Goal: Complete application form: Complete application form

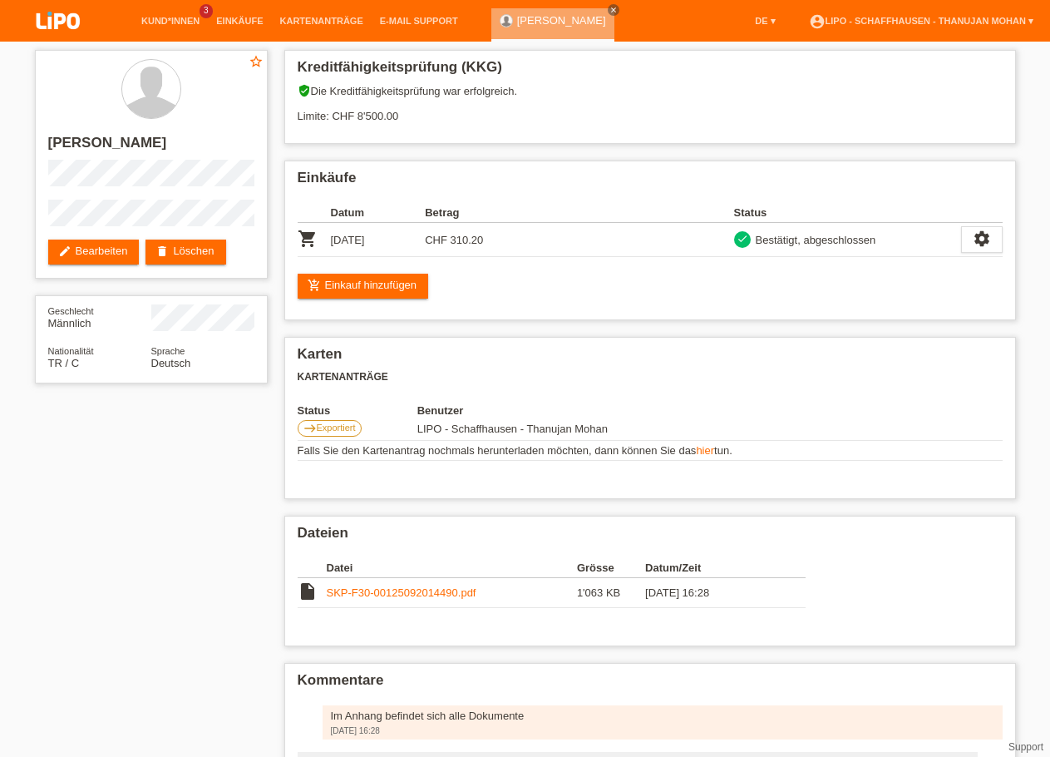
click at [61, 22] on img at bounding box center [58, 22] width 83 height 44
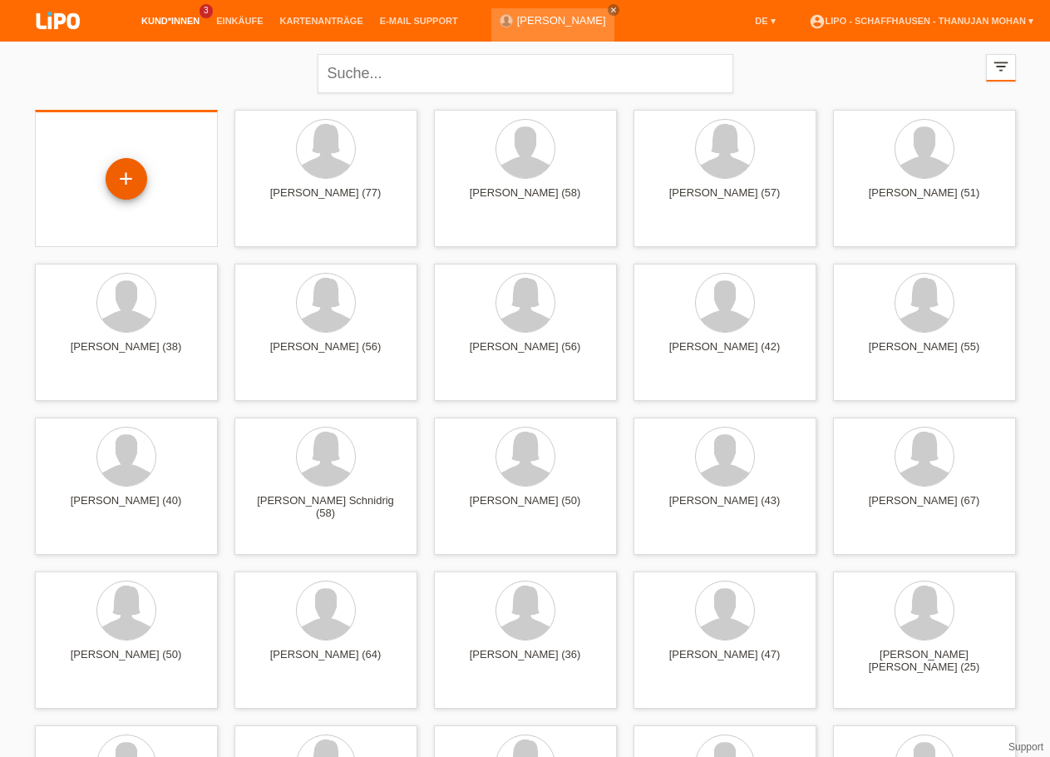
click at [124, 182] on div "+" at bounding box center [127, 179] width 42 height 42
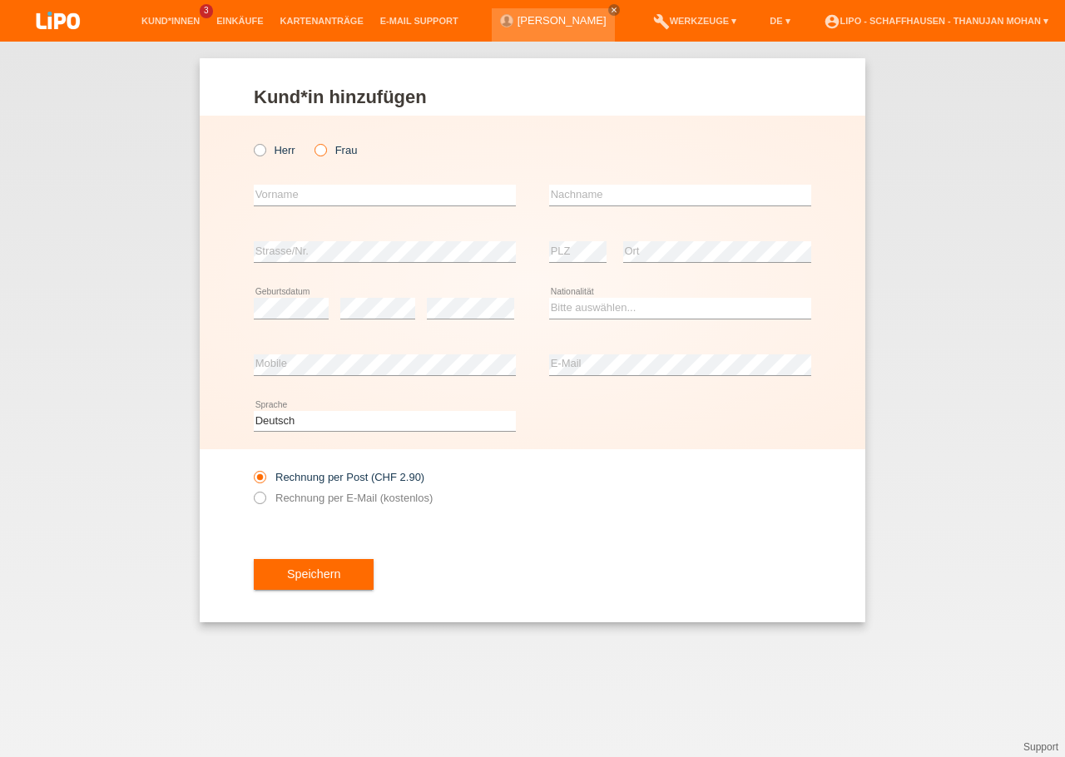
click at [312, 141] on icon at bounding box center [312, 141] width 0 height 0
click at [314, 151] on input "Frau" at bounding box center [319, 149] width 11 height 11
radio input "true"
click at [304, 186] on input "text" at bounding box center [385, 195] width 262 height 21
type input "Agnesa"
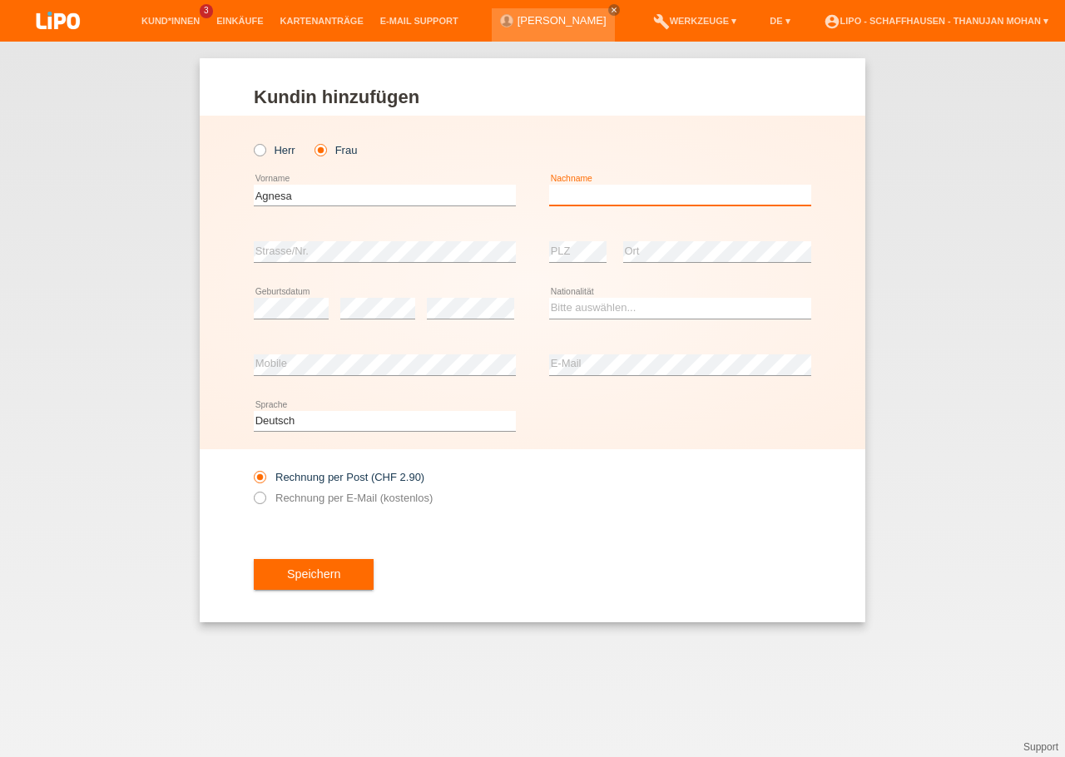
click at [580, 204] on input "text" at bounding box center [680, 195] width 262 height 21
type input "Berisha"
click at [549, 298] on select "Bitte auswählen... Schweiz Deutschland Liechtenstein Österreich ------------ Af…" at bounding box center [680, 308] width 262 height 20
select select "CH"
click at [0, 0] on option "Schweiz" at bounding box center [0, 0] width 0 height 0
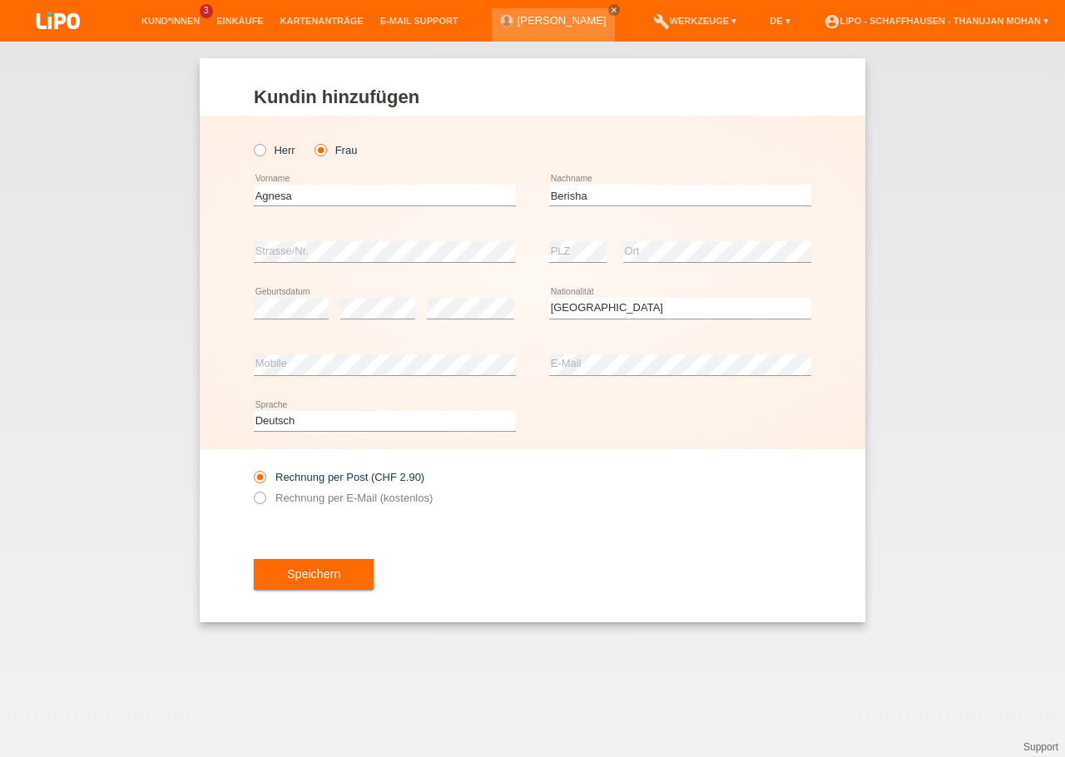
click at [412, 384] on div "error Mobile" at bounding box center [385, 365] width 262 height 57
click at [682, 574] on div "Speichern" at bounding box center [532, 574] width 557 height 96
click at [340, 572] on button "Speichern" at bounding box center [314, 575] width 120 height 32
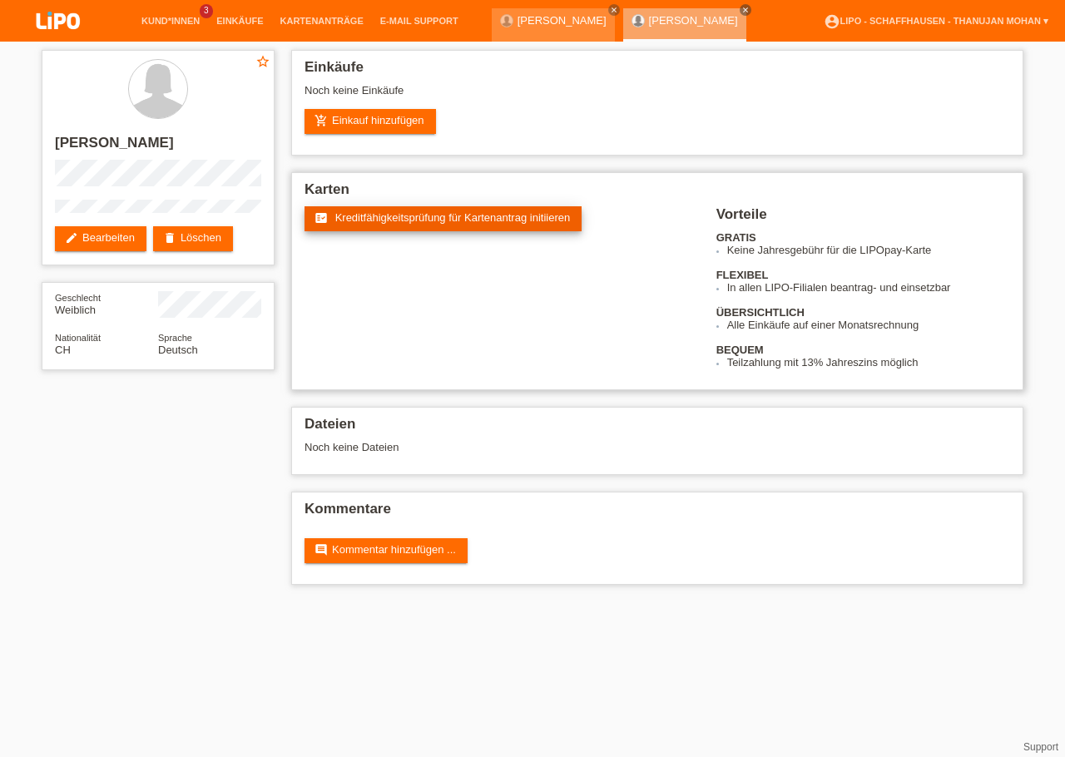
click at [388, 220] on span "Kreditfähigkeitsprüfung für Kartenantrag initiieren" at bounding box center [452, 217] width 235 height 12
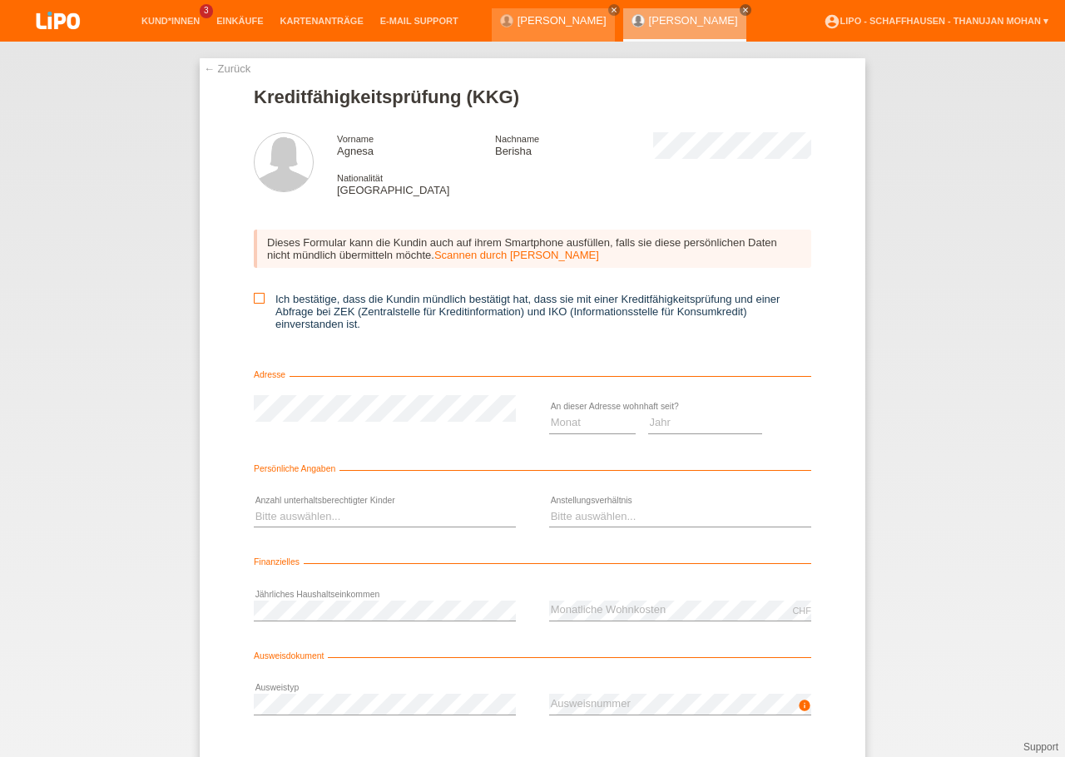
click at [254, 309] on label "Ich bestätige, dass die Kundin mündlich bestätigt hat, dass sie mit einer Kredi…" at bounding box center [532, 311] width 557 height 37
click at [254, 304] on input "Ich bestätige, dass die Kundin mündlich bestätigt hat, dass sie mit einer Kredi…" at bounding box center [259, 298] width 11 height 11
checkbox input "true"
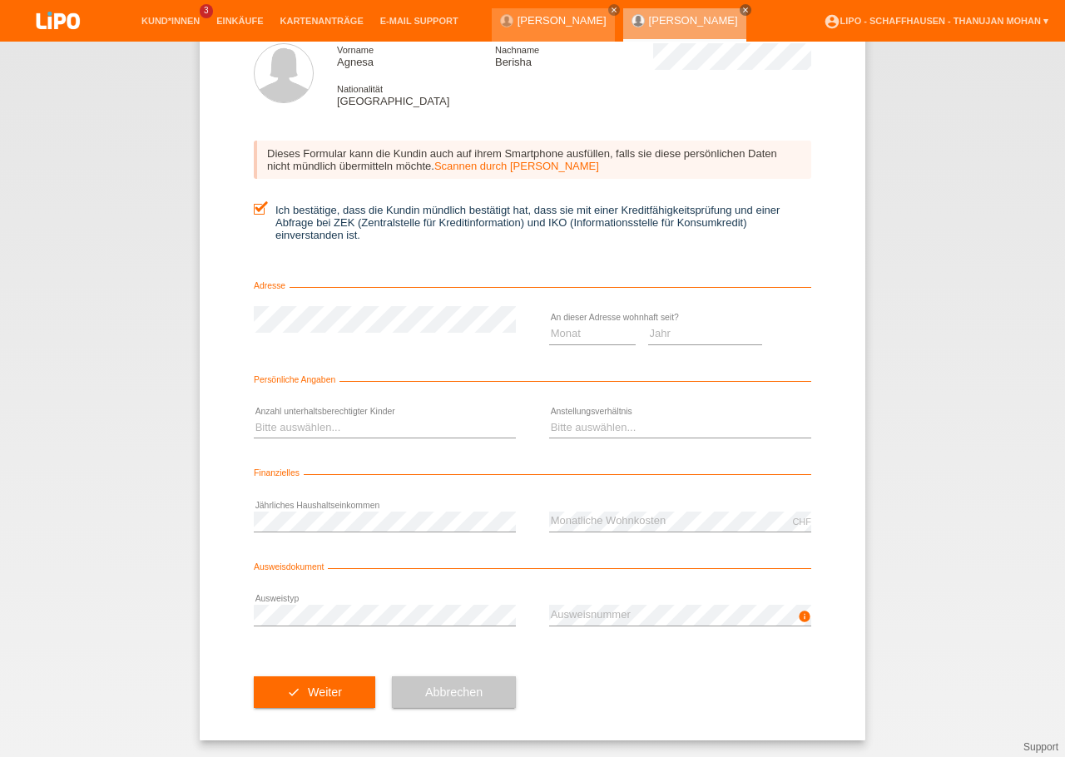
scroll to position [96, 0]
click at [319, 600] on div "error Ausweistyp" at bounding box center [385, 615] width 262 height 57
click at [549, 324] on select "Monat 01 02 03 04 05 06 07 08 09 10" at bounding box center [592, 334] width 86 height 20
click at [648, 324] on select "Jahr 2025 2024 2023 2022 2021 2020 2019 2018 2017 2016 2015 2014 2013 2012 2011…" at bounding box center [705, 334] width 115 height 20
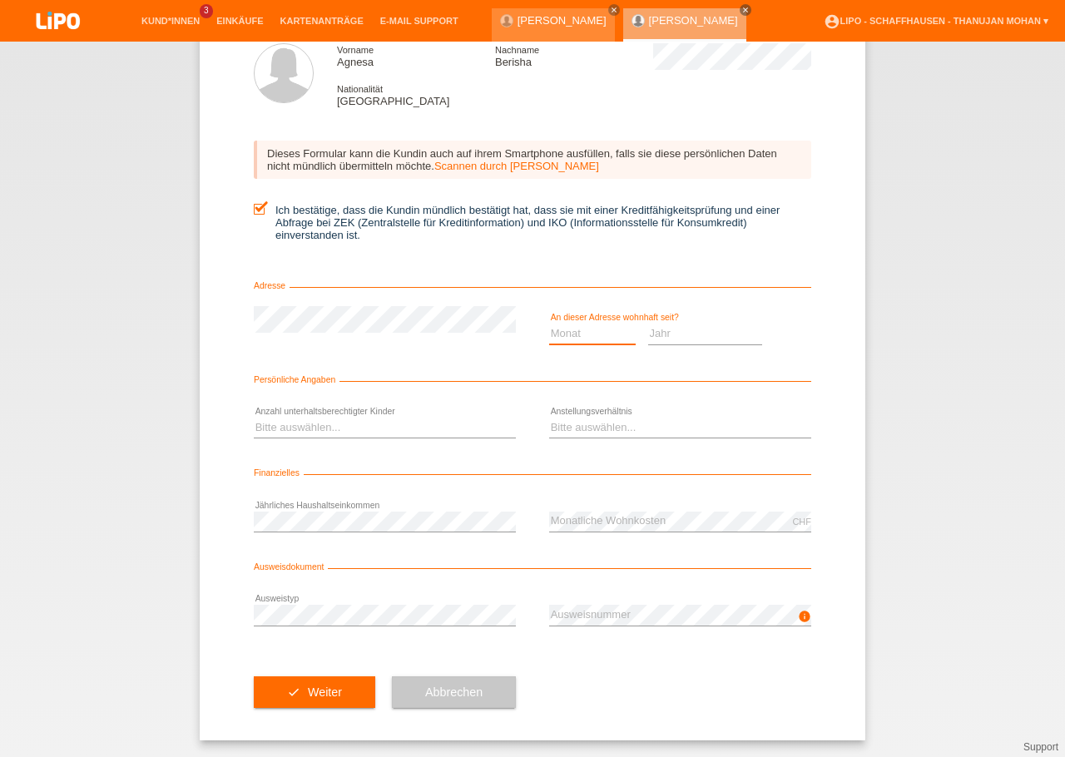
click at [549, 324] on select "Monat 01 02 03 04 05 06 07 08 09 10" at bounding box center [592, 334] width 86 height 20
select select "08"
click at [0, 0] on option "08" at bounding box center [0, 0] width 0 height 0
click at [648, 324] on select "Jahr 2025 2024 2023 2022 2021 2020 2019 2018 2017 2016 2015 2014 2013 2012 2011…" at bounding box center [705, 334] width 115 height 20
select select "2022"
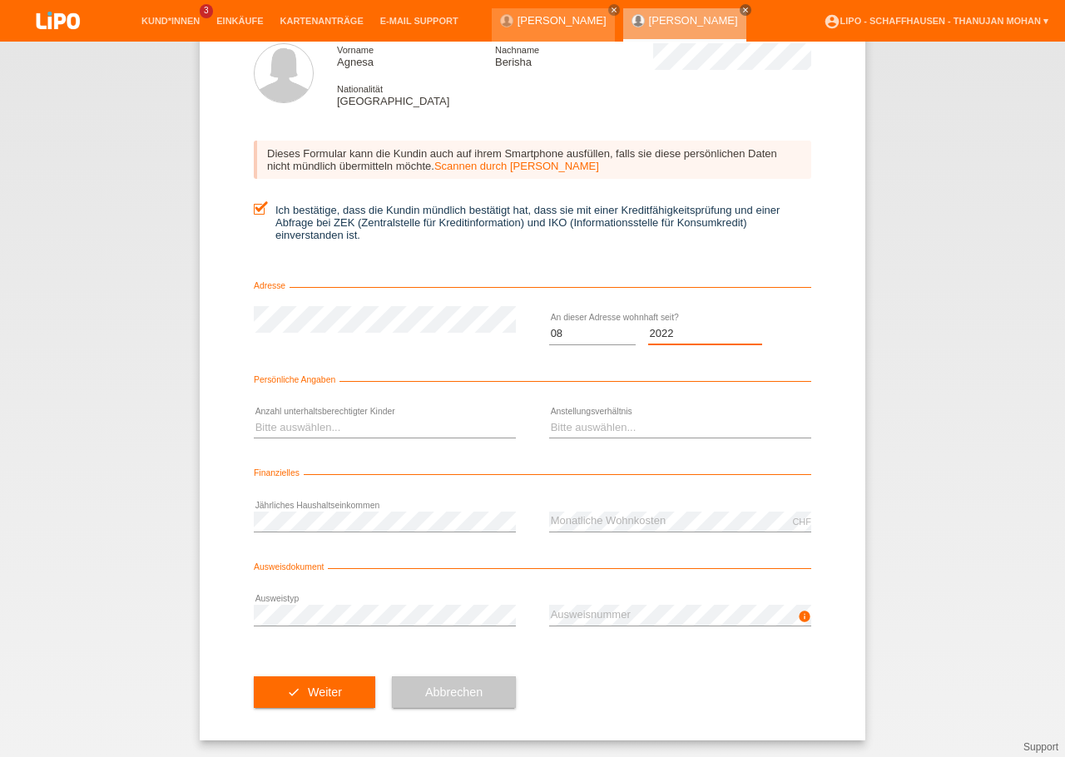
click at [0, 0] on option "2022" at bounding box center [0, 0] width 0 height 0
click at [254, 417] on select "Bitte auswählen... 0 1 2 3 4 5 6 7 8 9" at bounding box center [385, 427] width 262 height 20
select select "2"
click at [0, 0] on option "2" at bounding box center [0, 0] width 0 height 0
click at [549, 417] on select "Bitte auswählen... Unbefristet Befristet Lehrling/Student Pensioniert Nicht arb…" at bounding box center [680, 427] width 262 height 20
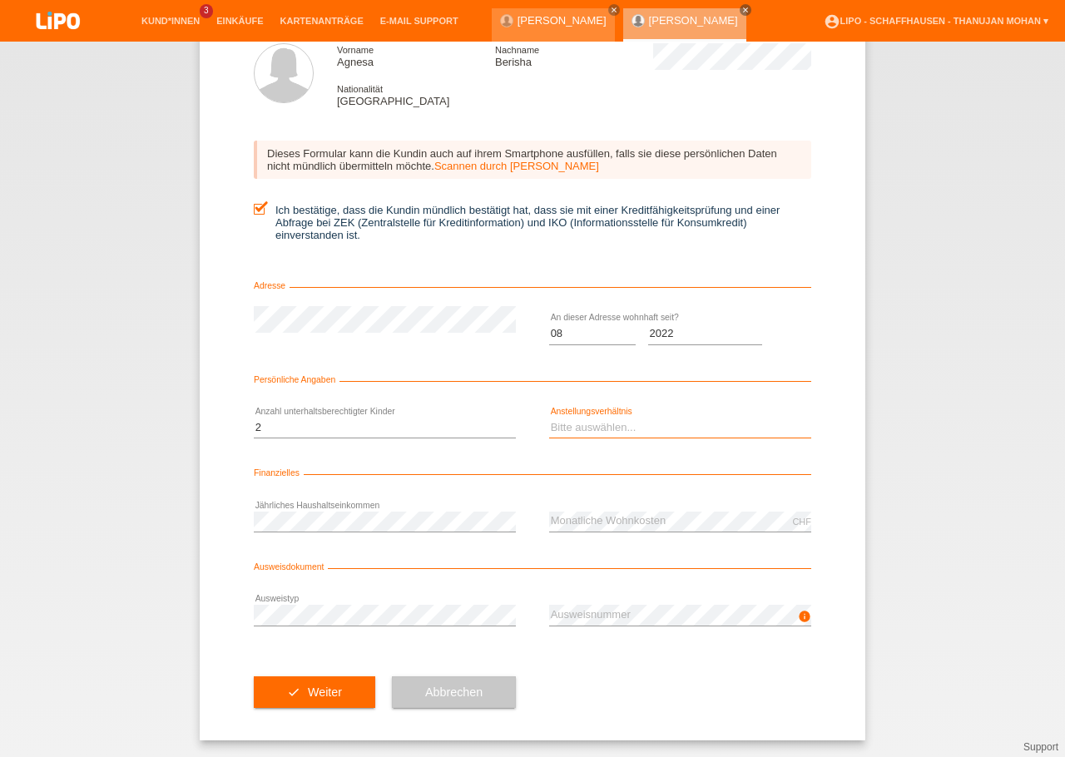
select select "UNLIMITED"
click at [0, 0] on option "Unbefristet" at bounding box center [0, 0] width 0 height 0
click at [621, 664] on div "check Weiter Abbrechen" at bounding box center [532, 692] width 557 height 96
click at [583, 664] on div "check Weiter Abbrechen" at bounding box center [532, 692] width 557 height 96
click at [297, 693] on button "check Weiter" at bounding box center [314, 692] width 121 height 32
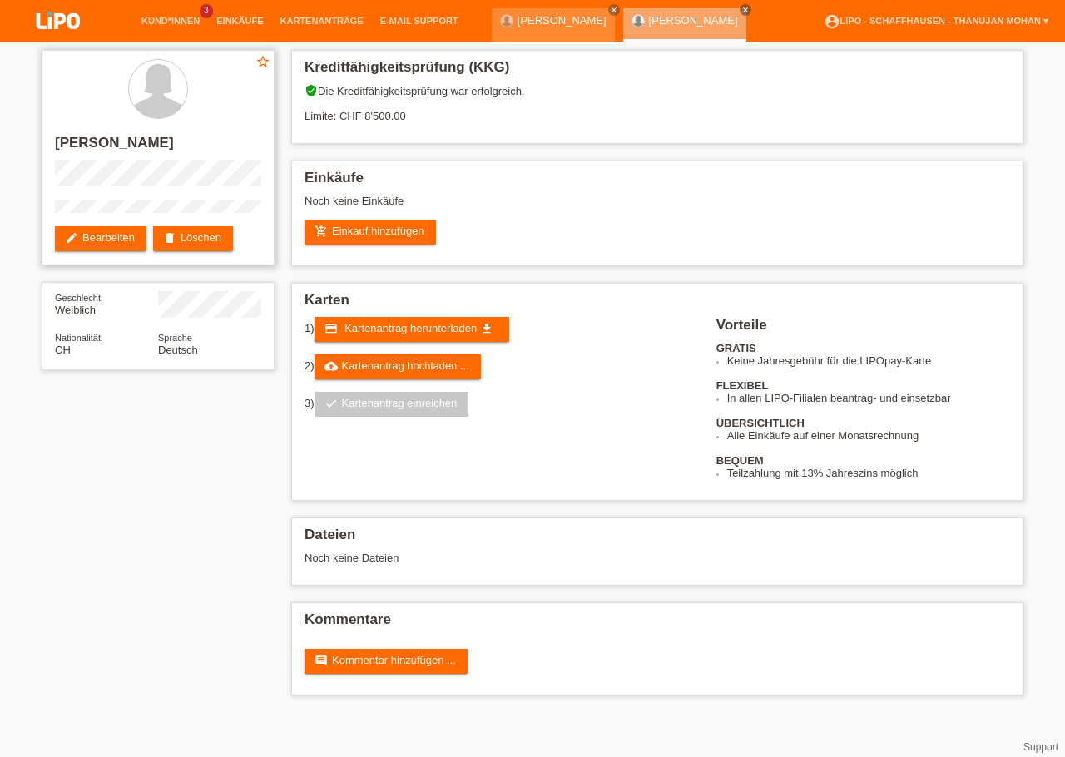
click at [168, 215] on div "star_border Agnesa Berisha edit Bearbeiten delete Löschen" at bounding box center [158, 157] width 233 height 215
click at [343, 242] on link "add_shopping_cart Einkauf hinzufügen" at bounding box center [369, 232] width 131 height 25
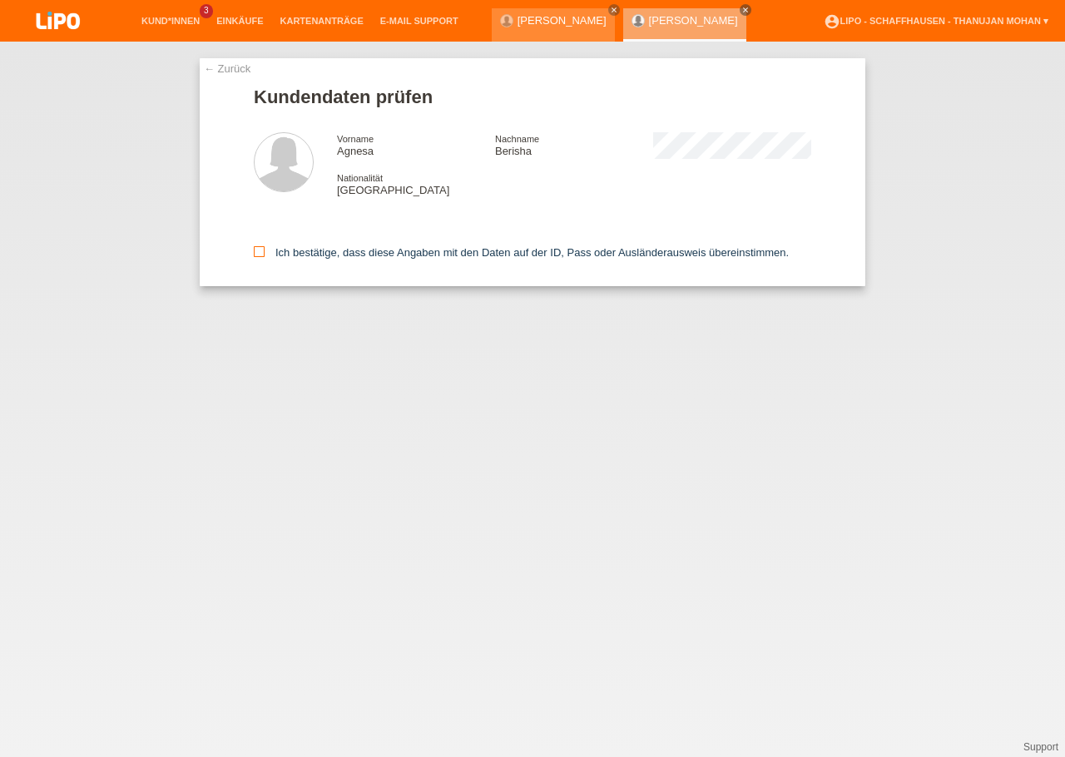
click at [255, 253] on icon at bounding box center [259, 251] width 11 height 11
click at [255, 253] on input "Ich bestätige, dass diese Angaben mit den Daten auf der ID, Pass oder Ausländer…" at bounding box center [259, 251] width 11 height 11
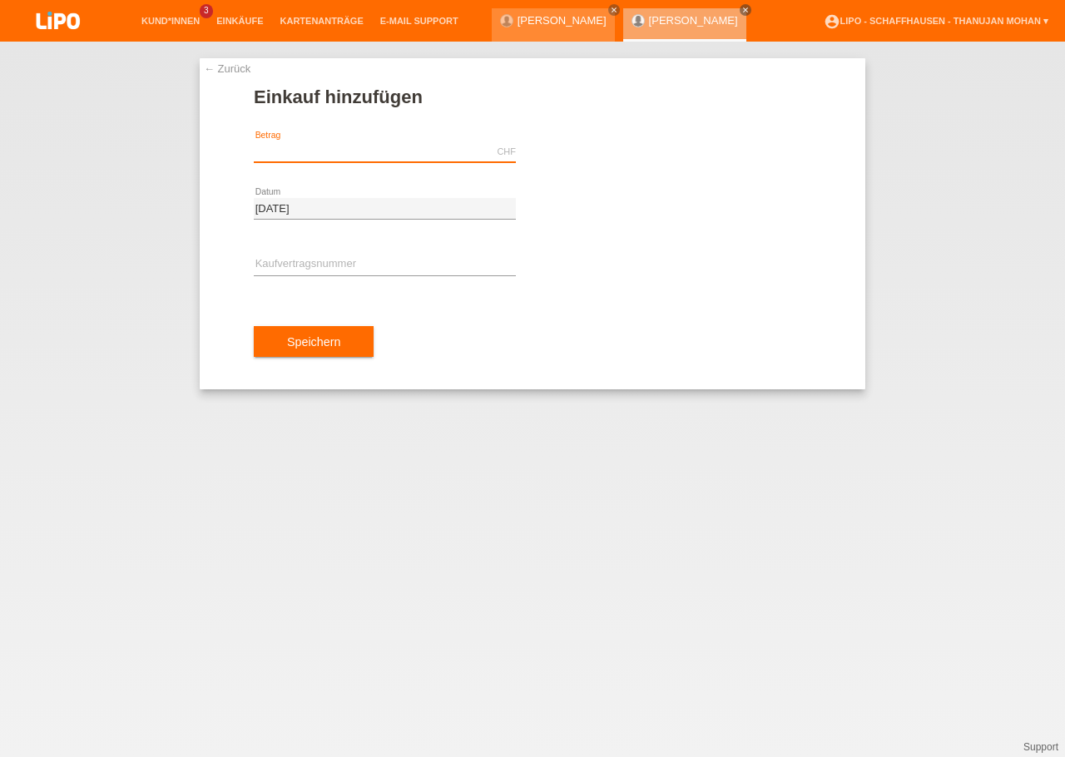
click at [317, 161] on input "text" at bounding box center [385, 151] width 262 height 21
type input "733.95"
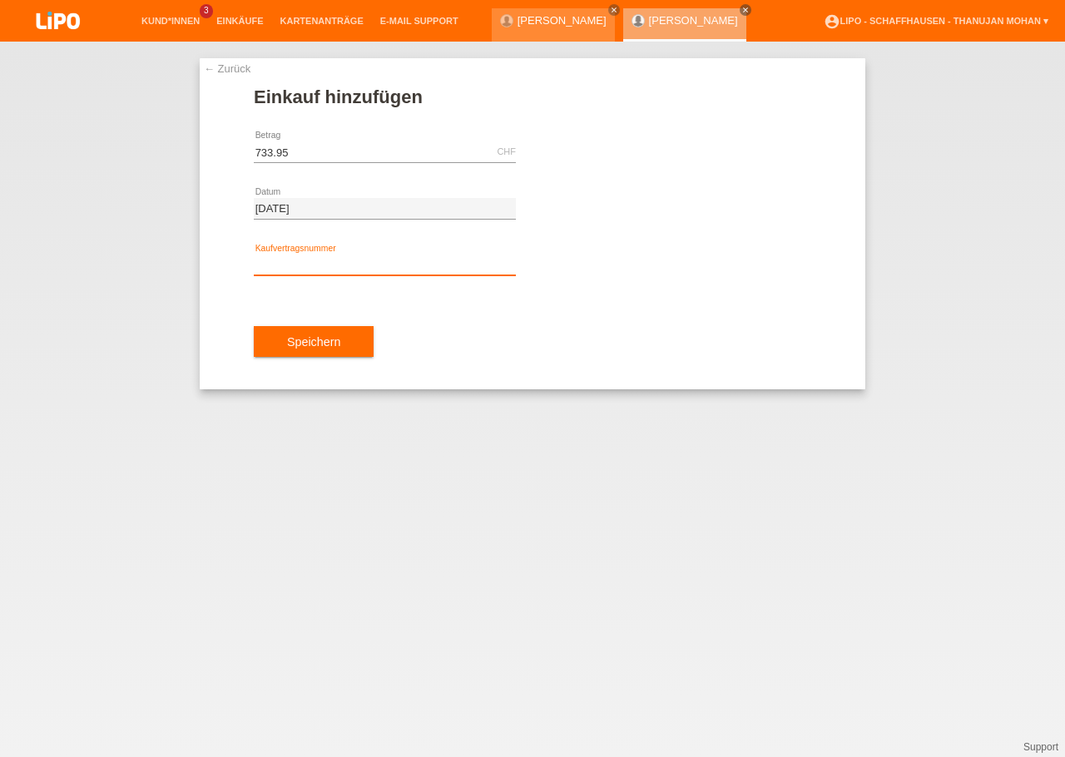
click at [374, 257] on input "text" at bounding box center [385, 264] width 262 height 21
type input "YJ4NTJ"
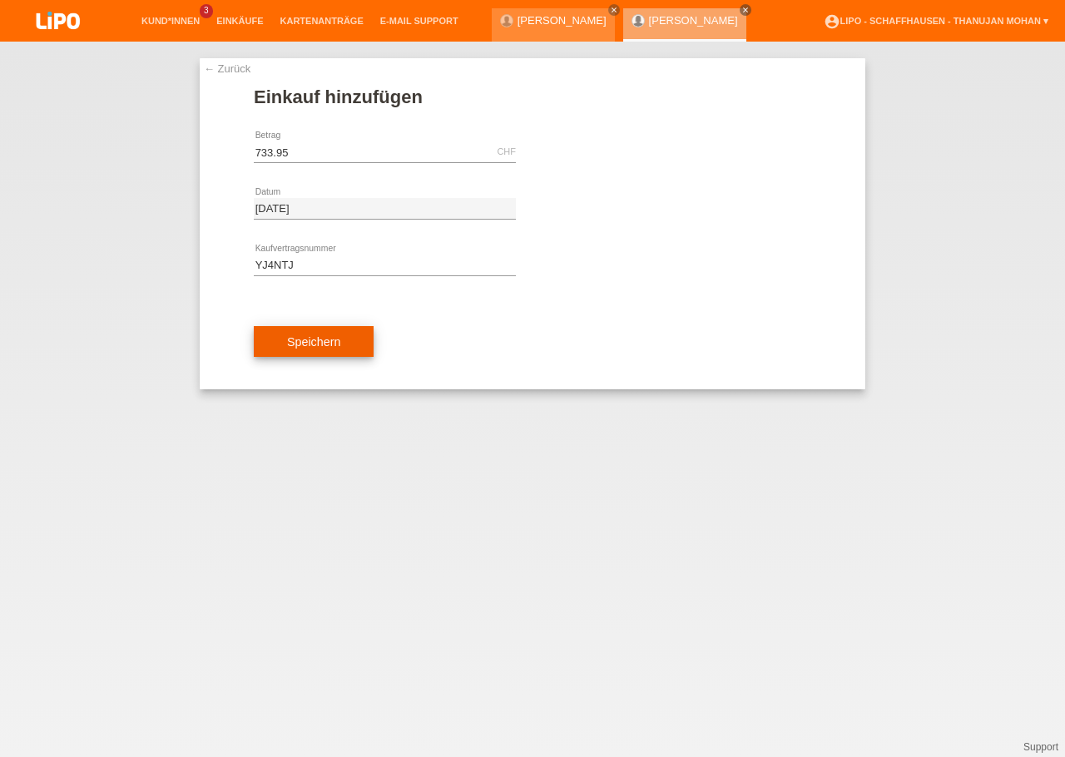
click at [298, 357] on button "Speichern" at bounding box center [314, 342] width 120 height 32
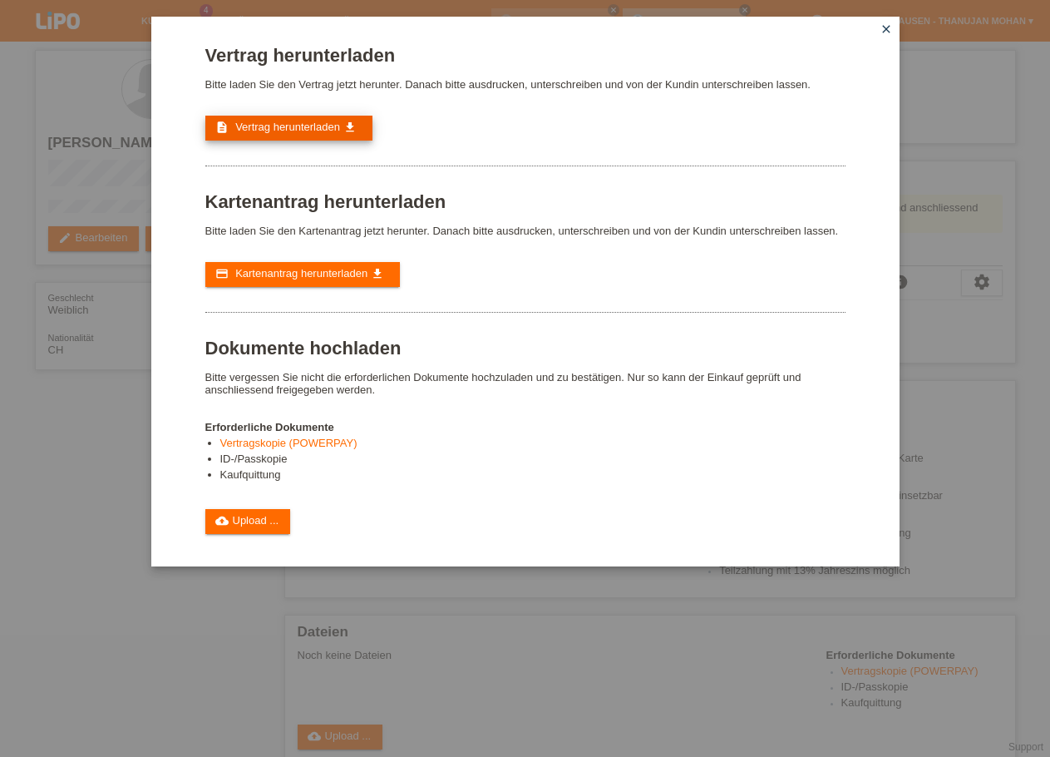
click at [265, 129] on span "Vertrag herunterladen" at bounding box center [287, 127] width 105 height 12
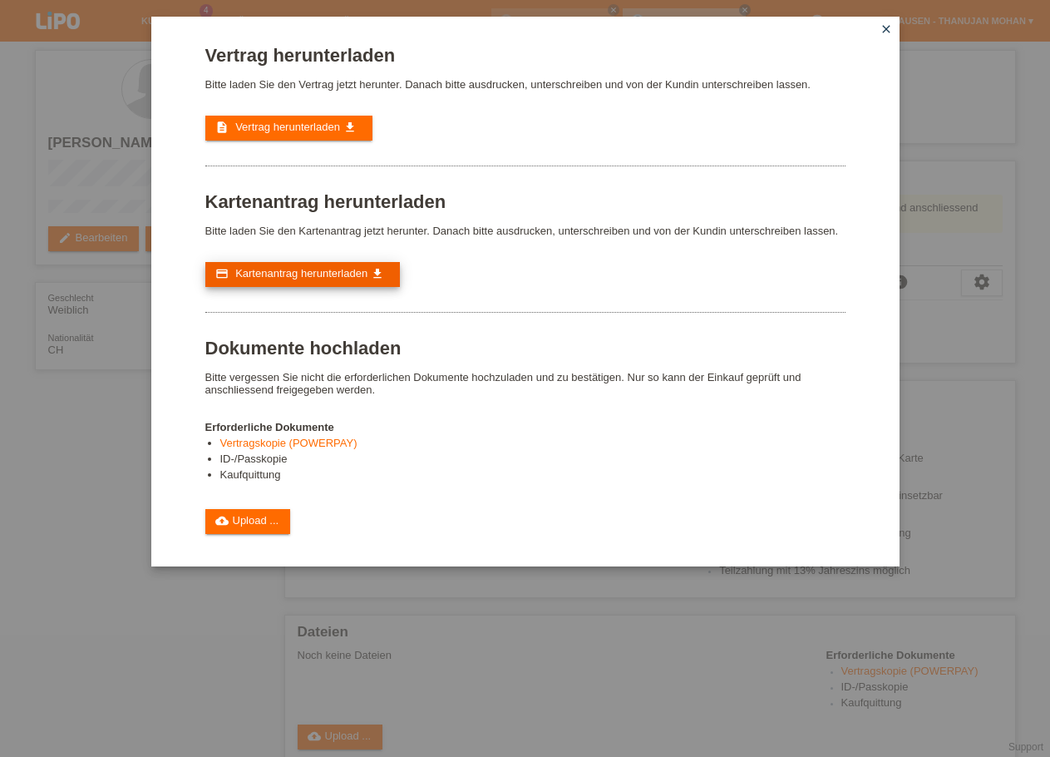
click at [316, 287] on link "credit_card Kartenantrag herunterladen get_app" at bounding box center [302, 274] width 195 height 25
click at [890, 28] on icon "close" at bounding box center [886, 28] width 13 height 13
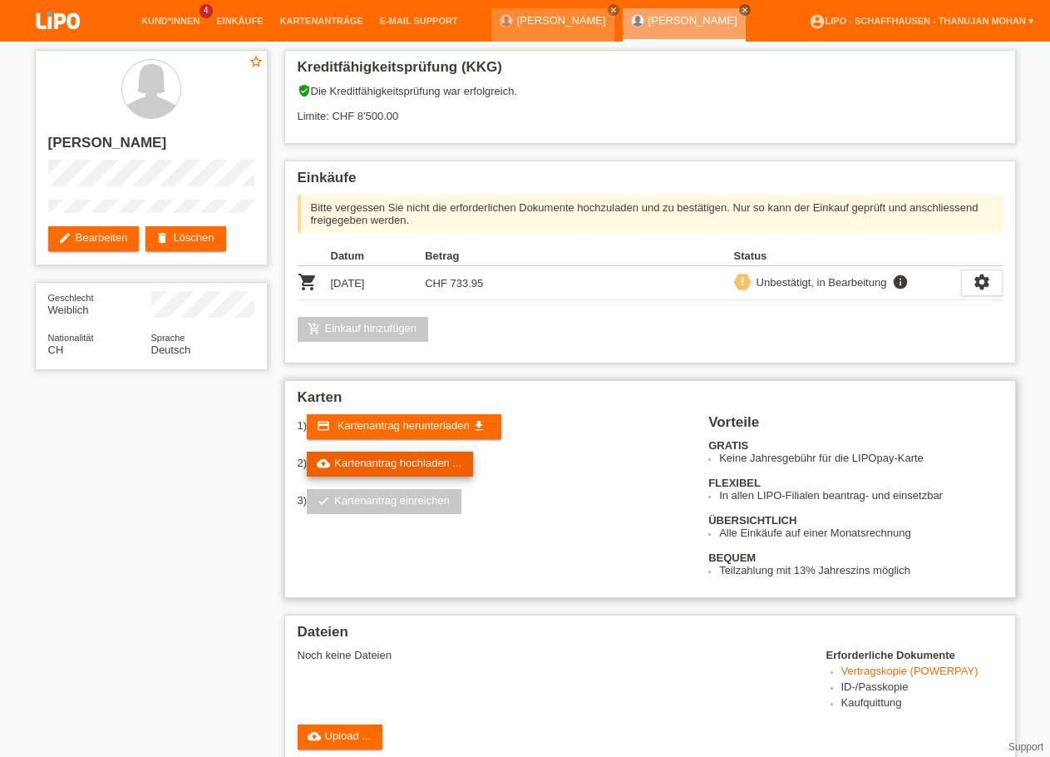
click at [398, 477] on link "cloud_upload Kartenantrag hochladen ..." at bounding box center [390, 464] width 166 height 25
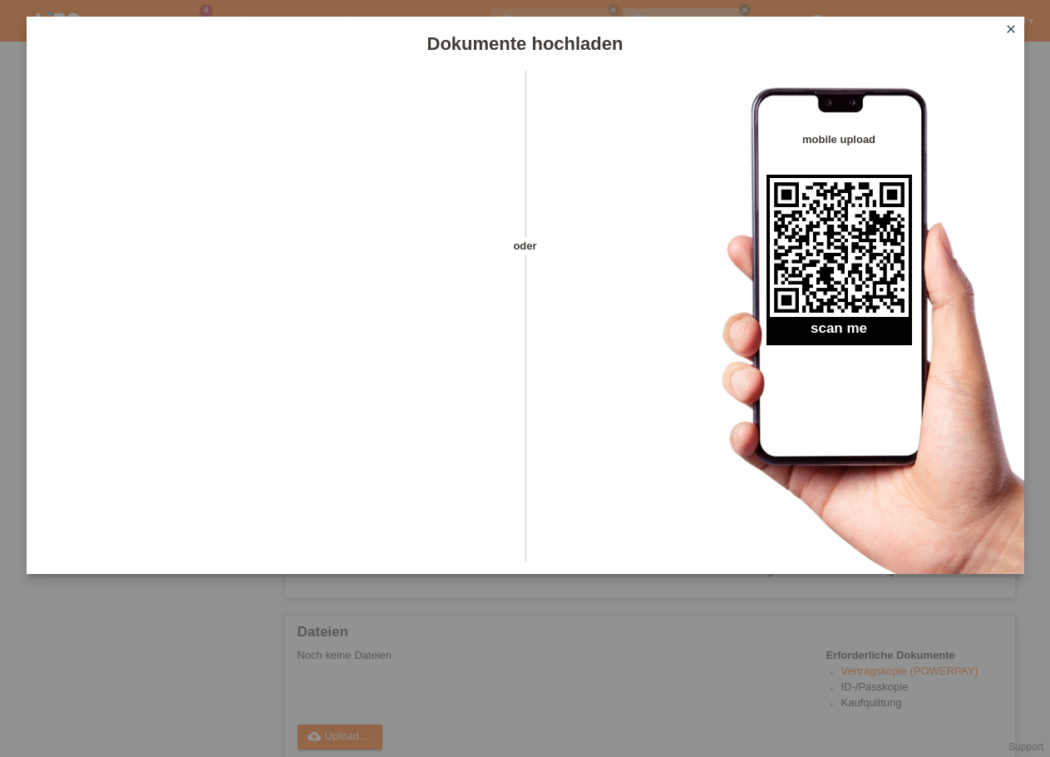
click at [1009, 33] on icon "close" at bounding box center [1011, 28] width 13 height 13
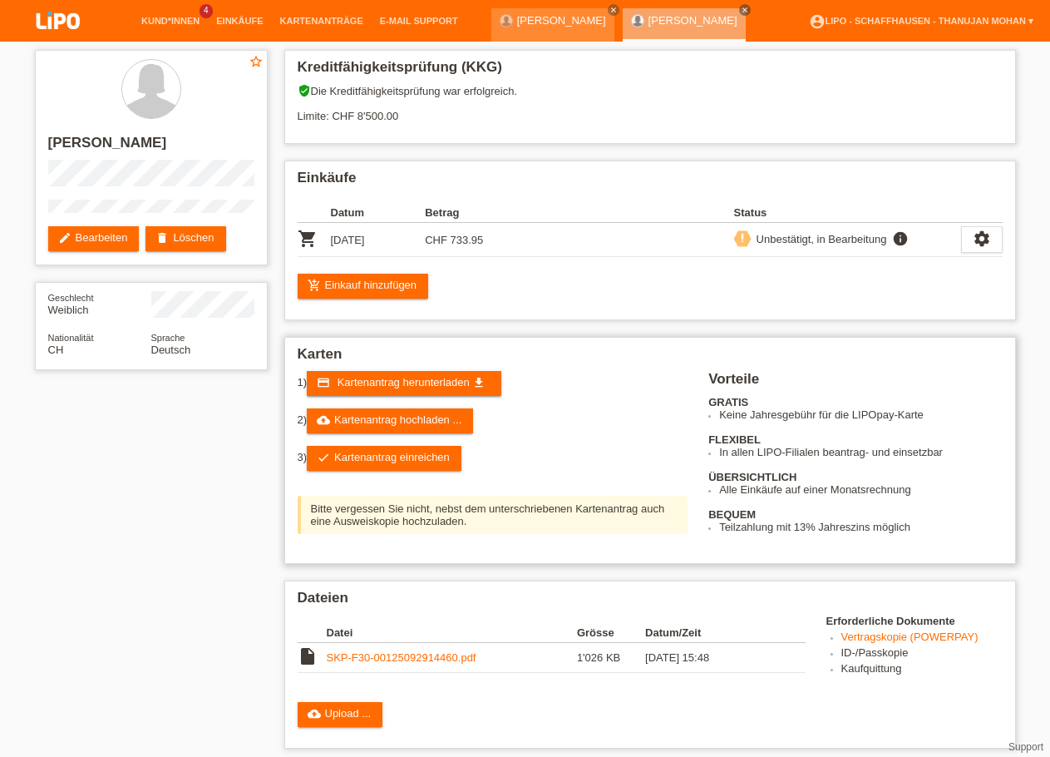
click at [408, 479] on div "1) credit_card Kartenantrag herunterladen get_app 2) cloud_upload Kartenantrag …" at bounding box center [504, 456] width 412 height 171
click at [406, 471] on link "check Kartenantrag einreichen" at bounding box center [384, 458] width 155 height 25
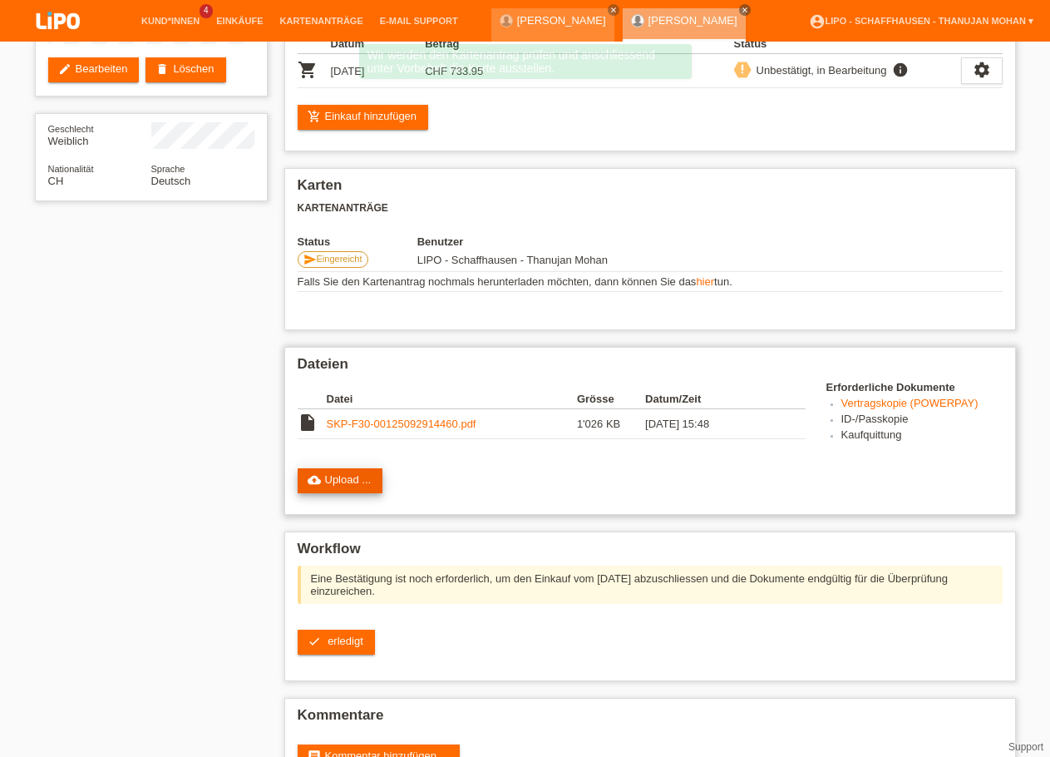
scroll to position [170, 0]
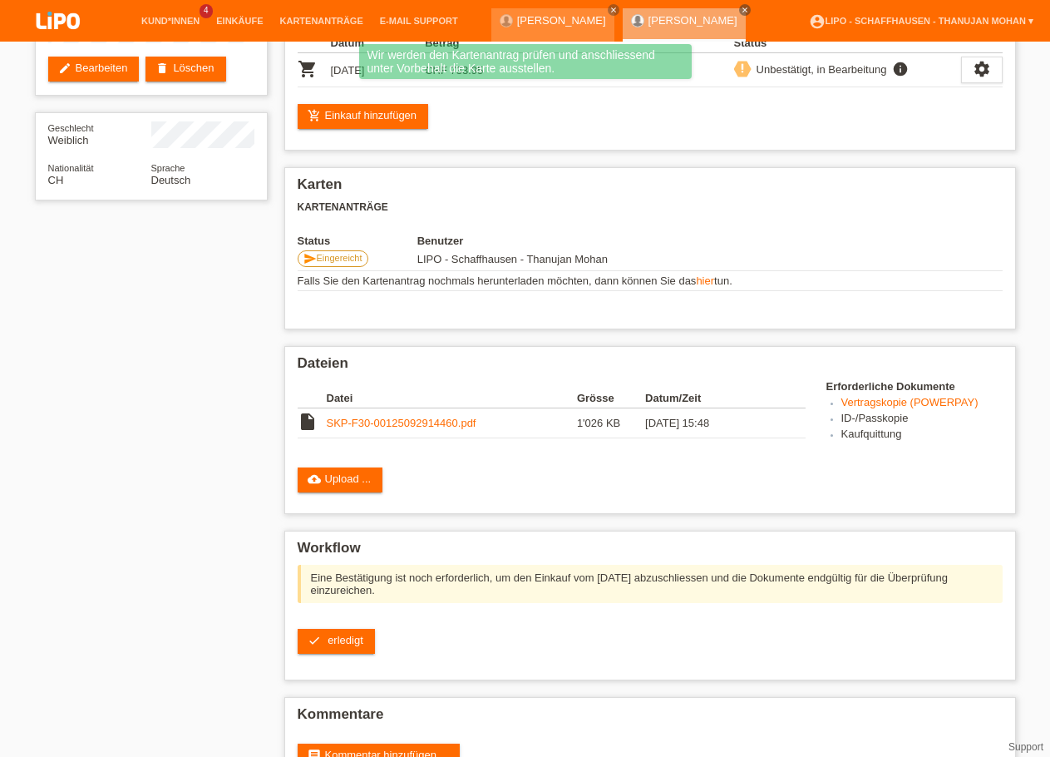
drag, startPoint x: 344, startPoint y: 650, endPoint x: 353, endPoint y: 645, distance: 10.4
click at [345, 646] on span "erledigt" at bounding box center [346, 640] width 36 height 12
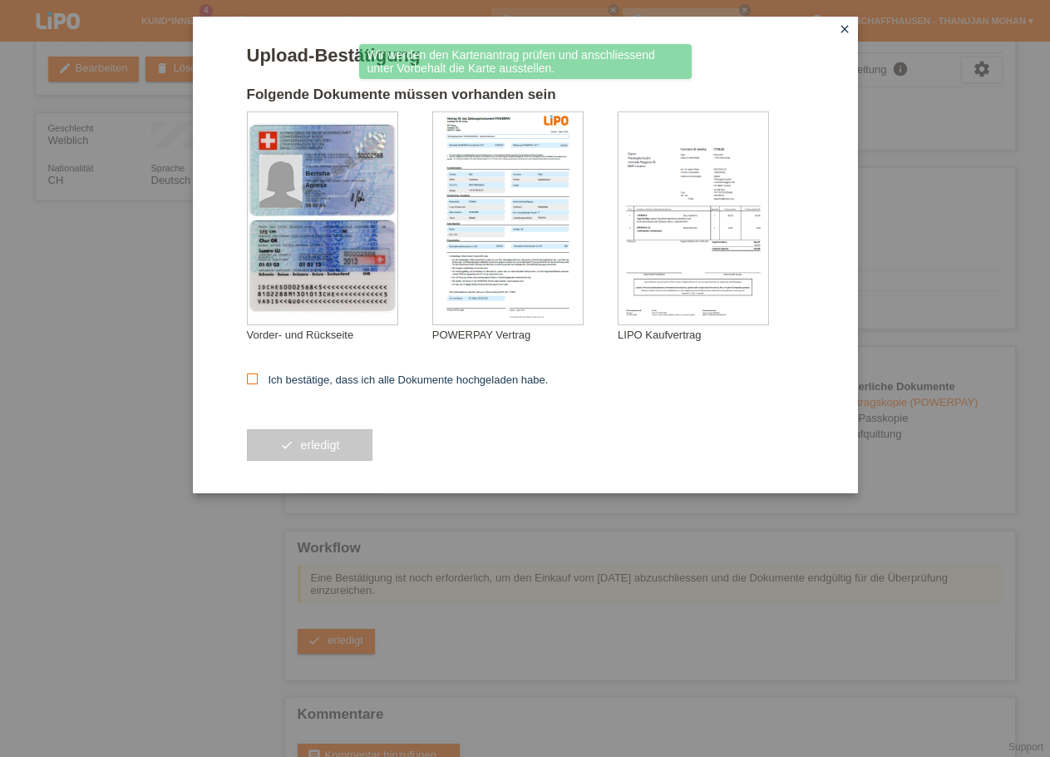
click at [325, 386] on label "Ich bestätige, dass ich alle Dokumente hochgeladen habe." at bounding box center [398, 379] width 302 height 12
click at [258, 384] on input "Ich bestätige, dass ich alle Dokumente hochgeladen habe." at bounding box center [252, 378] width 11 height 11
checkbox input "true"
click at [314, 442] on span "erledigt" at bounding box center [319, 444] width 39 height 13
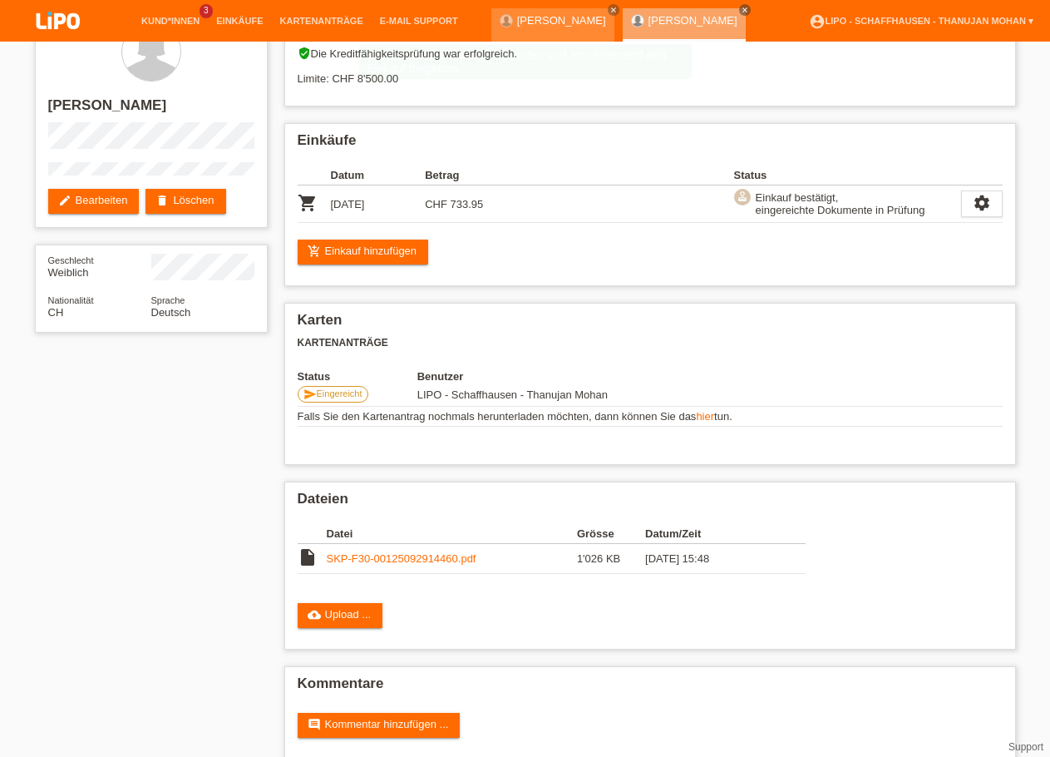
scroll to position [72, 0]
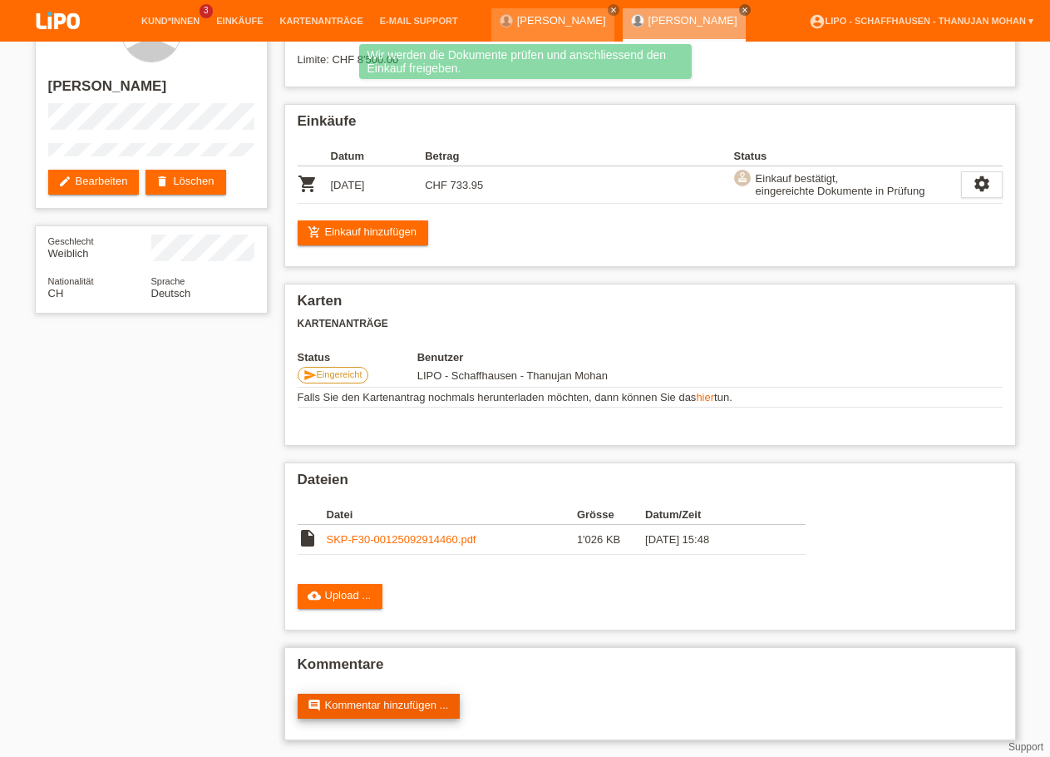
click at [388, 705] on link "comment Kommentar hinzufügen ..." at bounding box center [379, 706] width 163 height 25
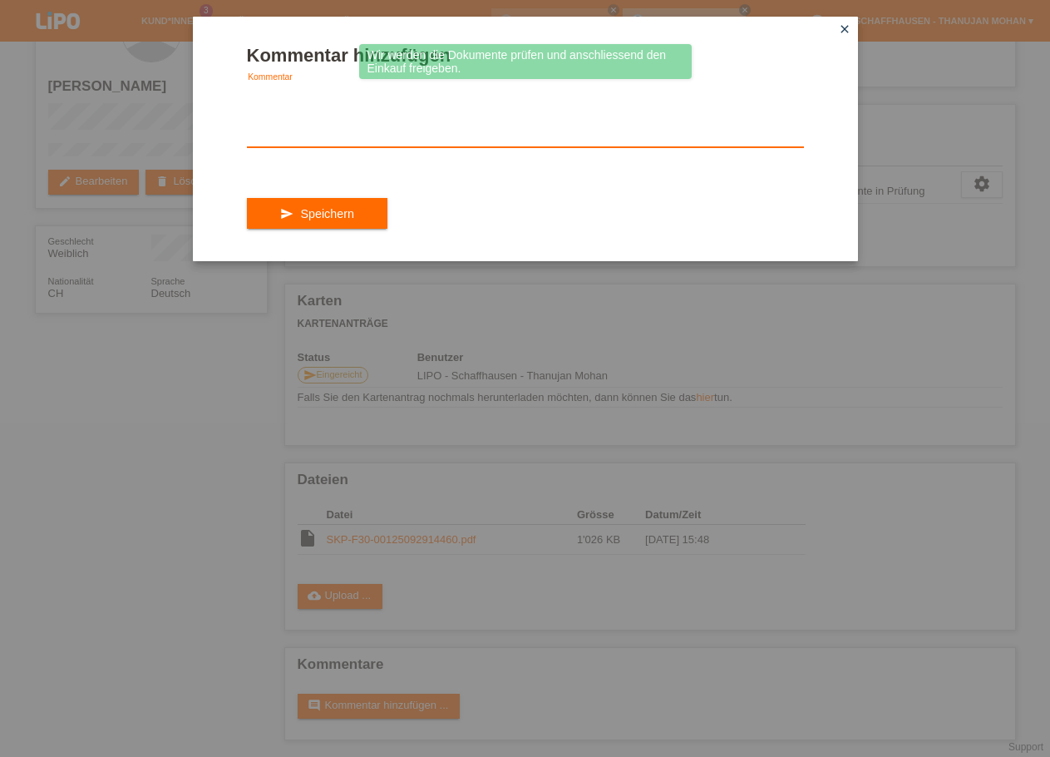
click at [298, 132] on textarea at bounding box center [525, 115] width 557 height 64
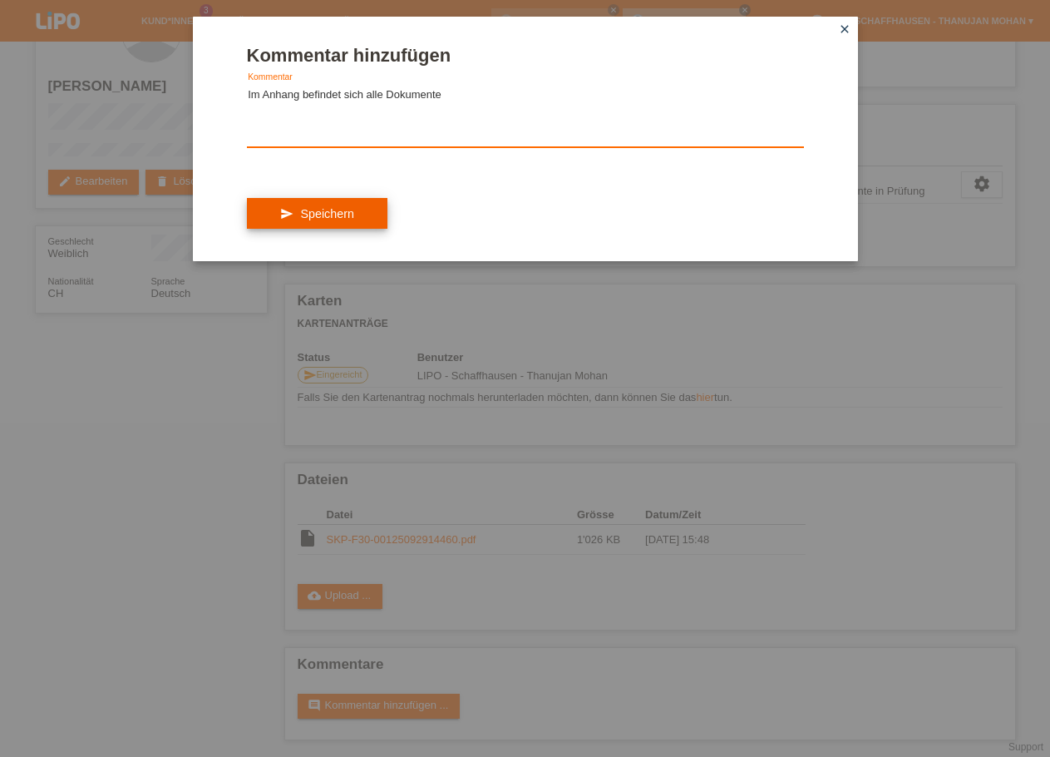
type textarea "Im Anhang befindet sich alle Dokumente"
click at [303, 215] on button "send Speichern" at bounding box center [317, 214] width 141 height 32
